Goal: Check status

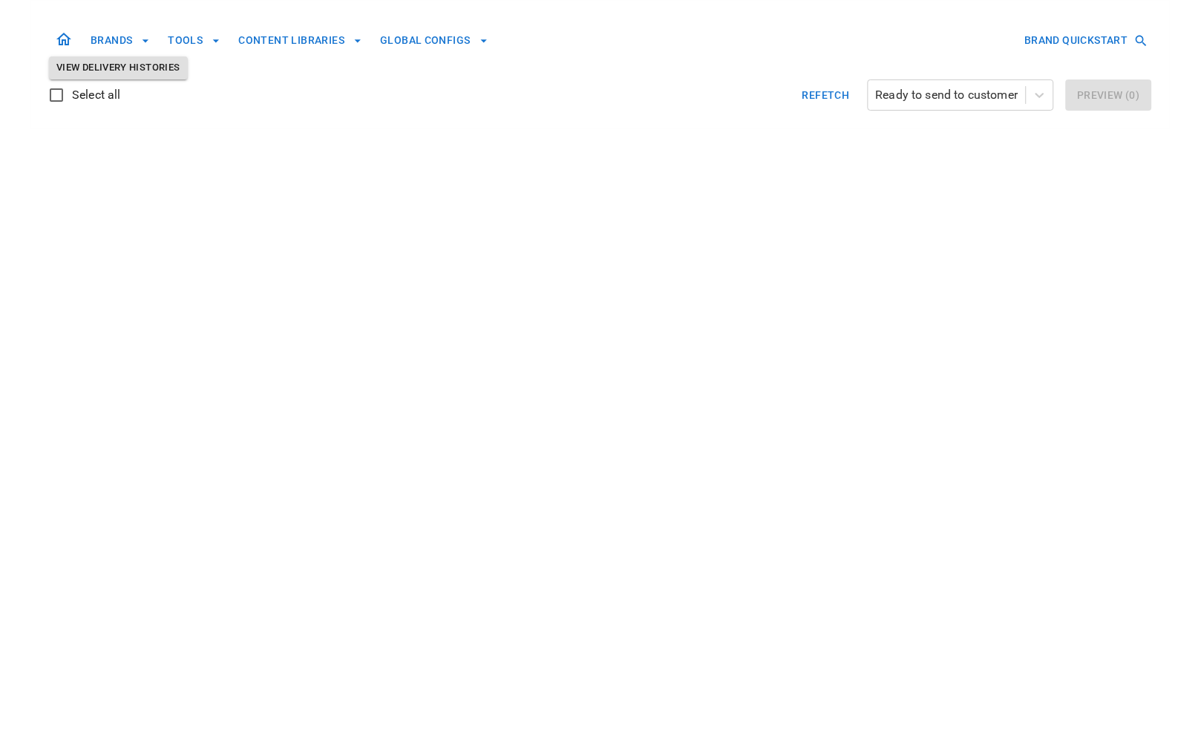
click at [817, 95] on button "Refetch" at bounding box center [825, 94] width 59 height 31
